Goal: Task Accomplishment & Management: Manage account settings

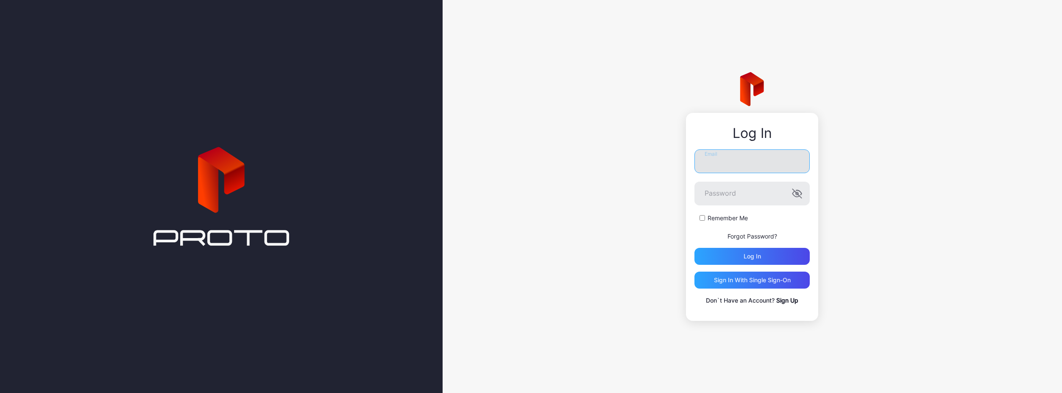
click at [715, 164] on input "Email" at bounding box center [751, 161] width 115 height 24
paste input "**********"
type input "**********"
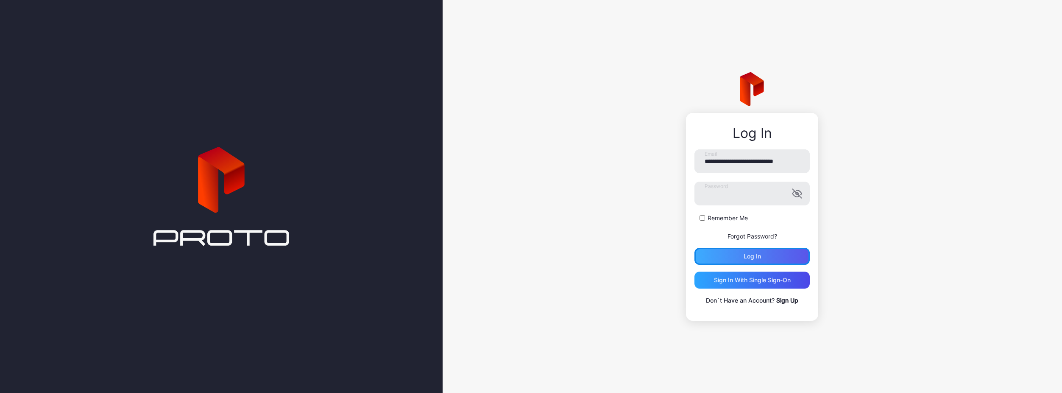
click at [719, 258] on div "Log in" at bounding box center [751, 256] width 115 height 17
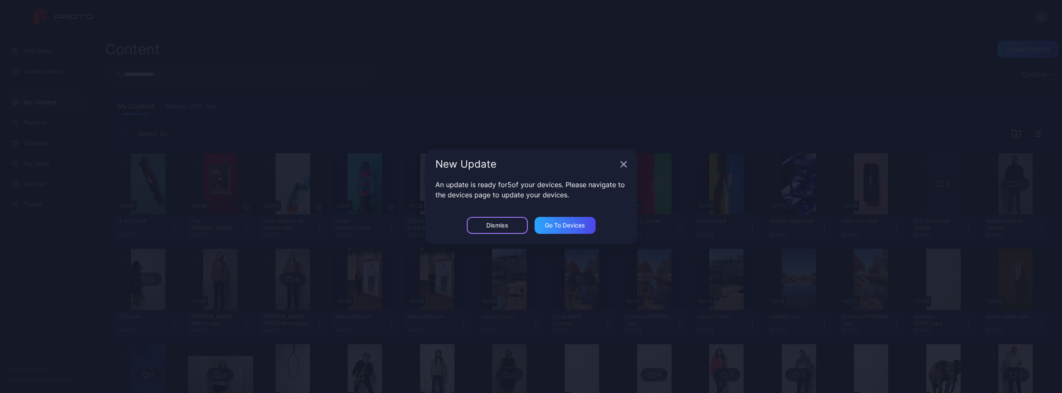
click at [508, 228] on div "Dismiss" at bounding box center [497, 225] width 61 height 17
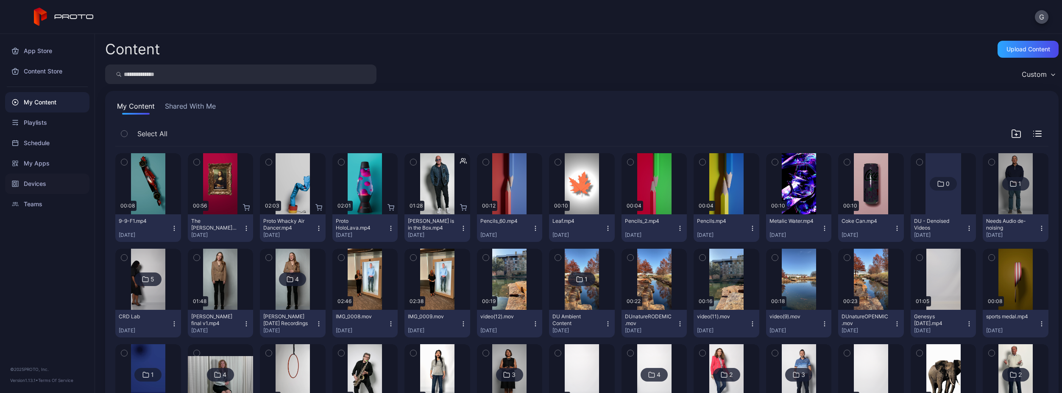
click at [80, 186] on div "Devices" at bounding box center [47, 183] width 84 height 20
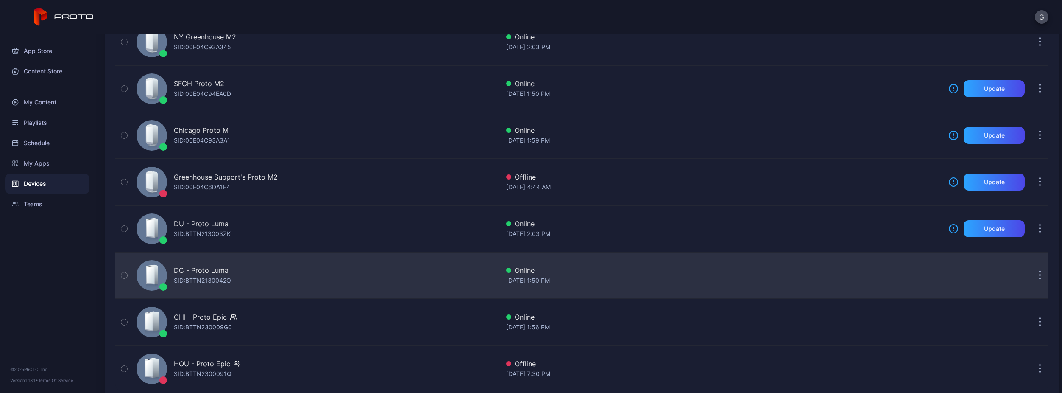
scroll to position [187, 0]
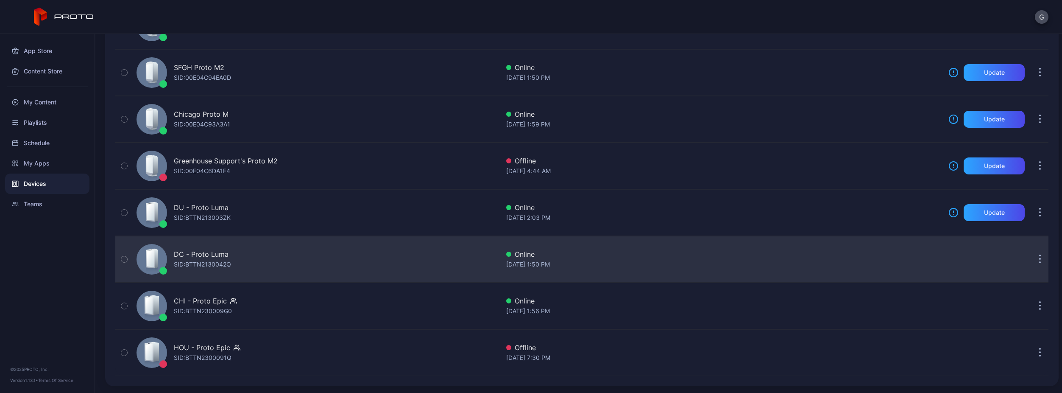
click at [212, 256] on div "DC - Proto Luma" at bounding box center [201, 254] width 55 height 10
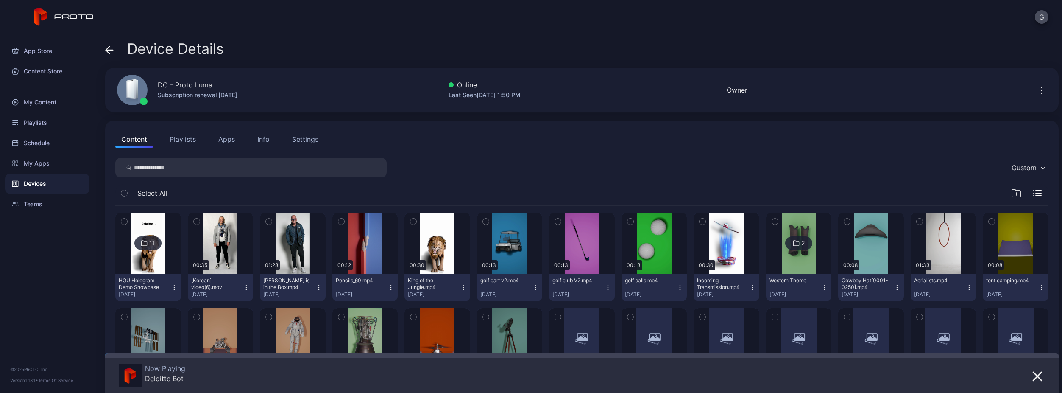
click at [236, 139] on button "Apps" at bounding box center [226, 139] width 28 height 17
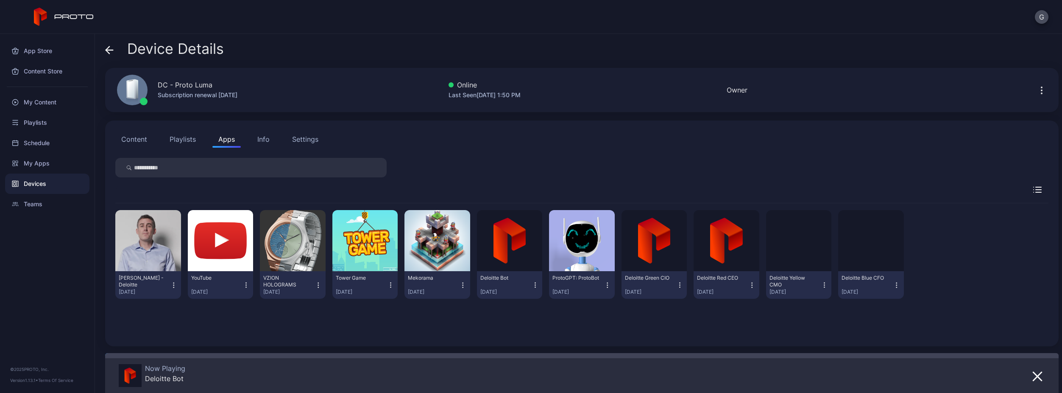
click at [174, 284] on icon "button" at bounding box center [173, 285] width 7 height 8
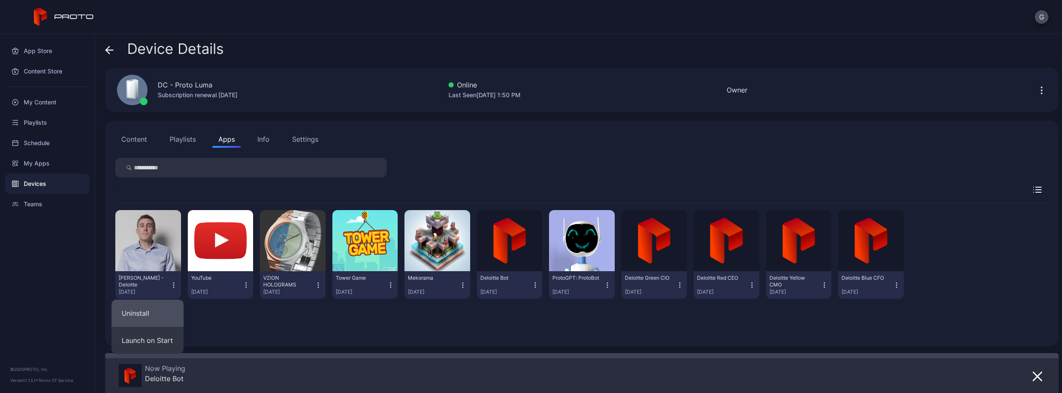
click at [170, 312] on button "Uninstall" at bounding box center [147, 312] width 72 height 27
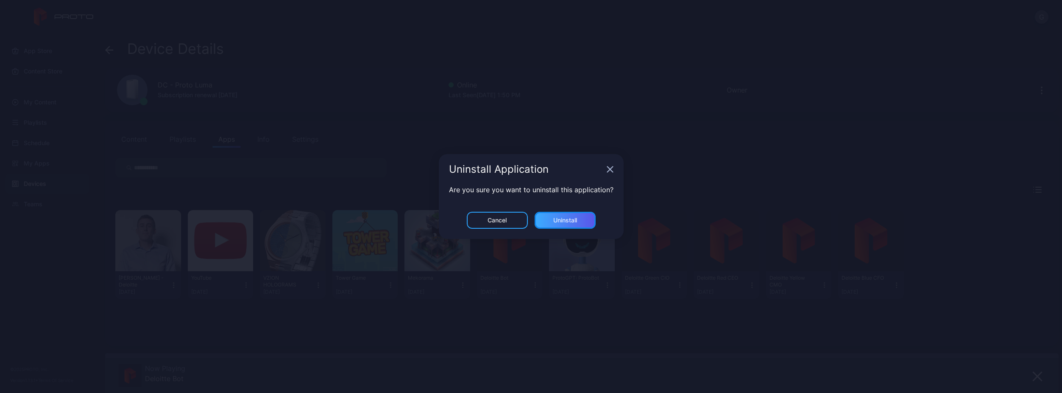
click at [581, 212] on div "Uninstall" at bounding box center [565, 220] width 61 height 17
